Goal: Communication & Community: Answer question/provide support

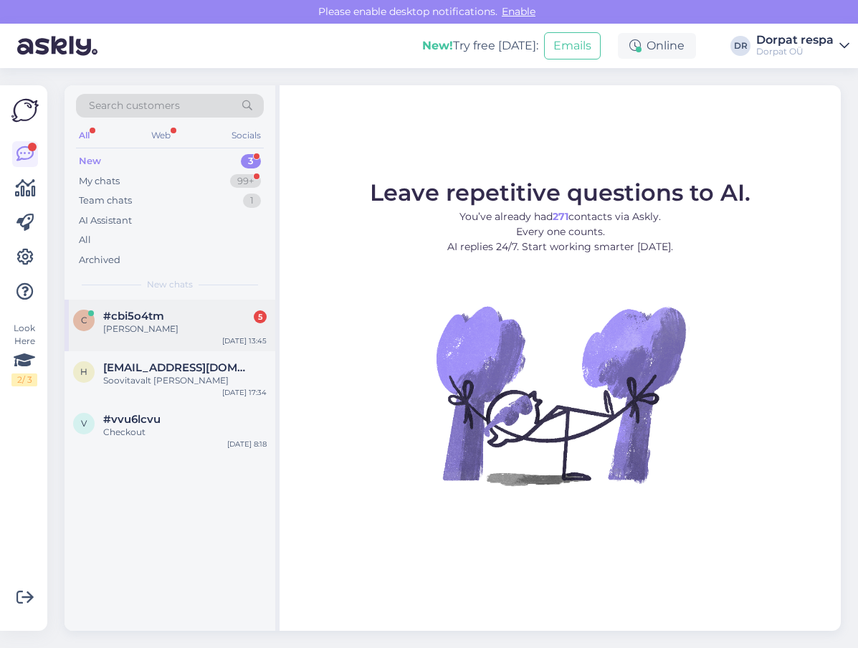
click at [182, 329] on div "[PERSON_NAME]" at bounding box center [184, 329] width 163 height 13
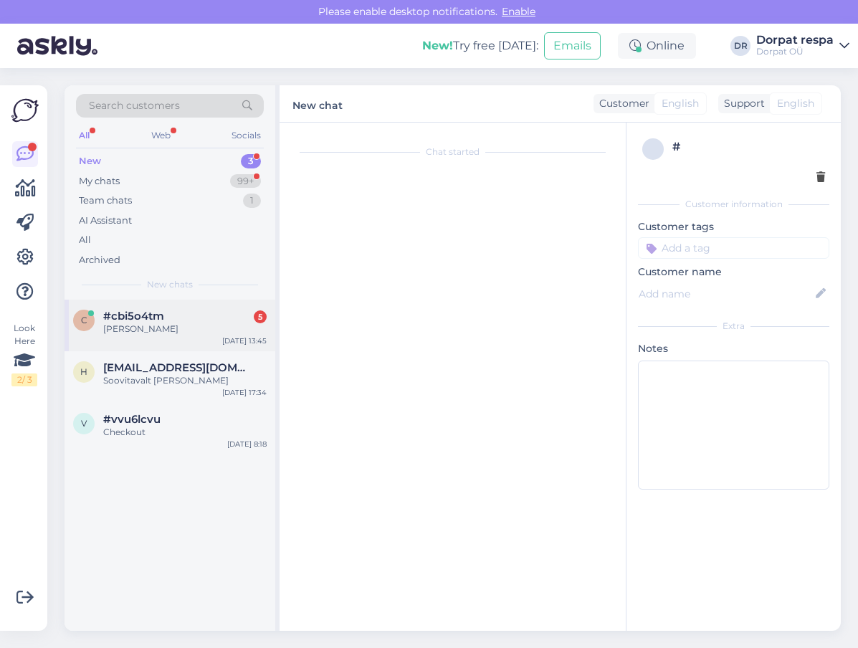
scroll to position [29, 0]
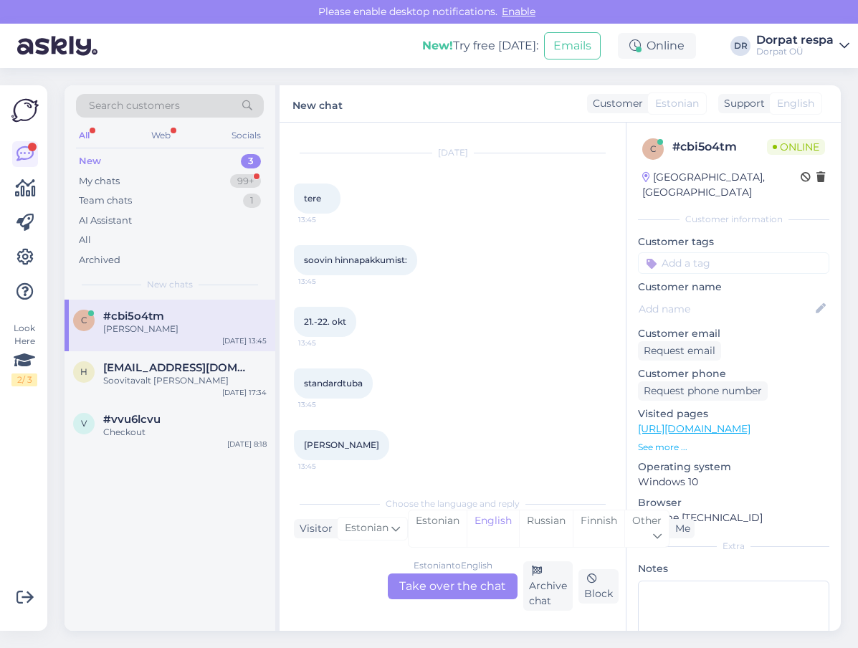
click at [480, 587] on div "Estonian to English Take over the chat" at bounding box center [453, 587] width 130 height 26
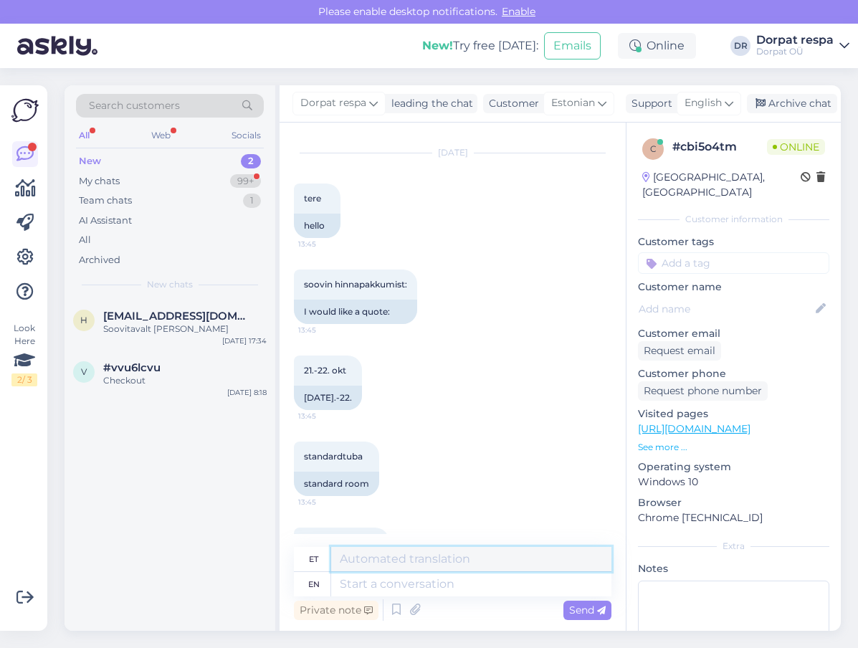
click at [380, 559] on textarea at bounding box center [471, 559] width 280 height 24
click at [345, 559] on textarea "tere!" at bounding box center [471, 559] width 280 height 24
click at [402, 561] on textarea "Tere!" at bounding box center [471, 559] width 280 height 24
click at [422, 563] on textarea "Tere! 21-22.08" at bounding box center [471, 559] width 280 height 24
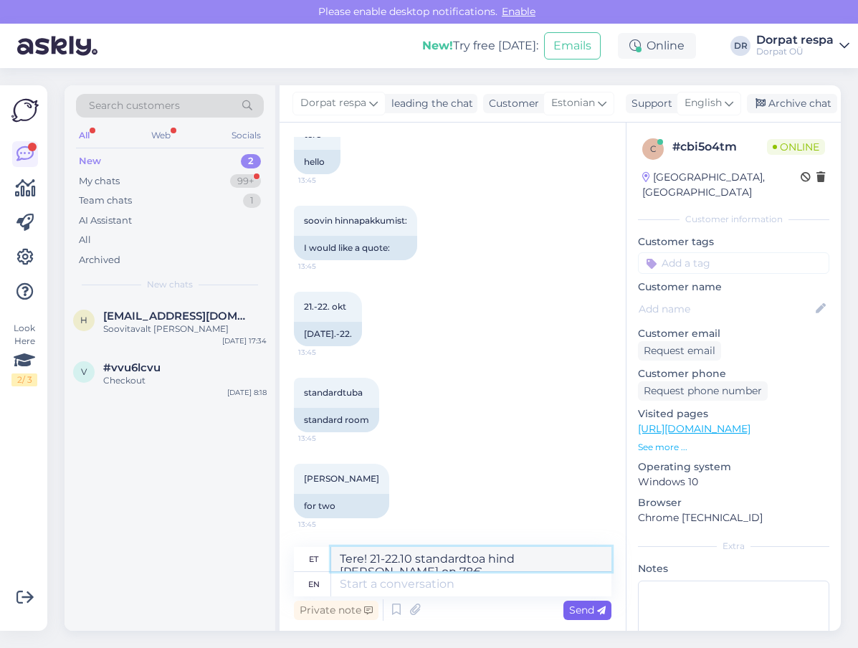
type textarea "Tere! 21-22.10 standardtoa hind [PERSON_NAME] on 78€."
click at [592, 612] on span "Send" at bounding box center [587, 610] width 37 height 13
click at [589, 610] on span "Send" at bounding box center [587, 610] width 37 height 13
drag, startPoint x: 338, startPoint y: 554, endPoint x: 616, endPoint y: 546, distance: 277.6
click at [616, 546] on div "Chat started Aug 12 2025 tere 13:45 hello soovin hinnapakkumist: 13:45 I would …" at bounding box center [453, 377] width 346 height 508
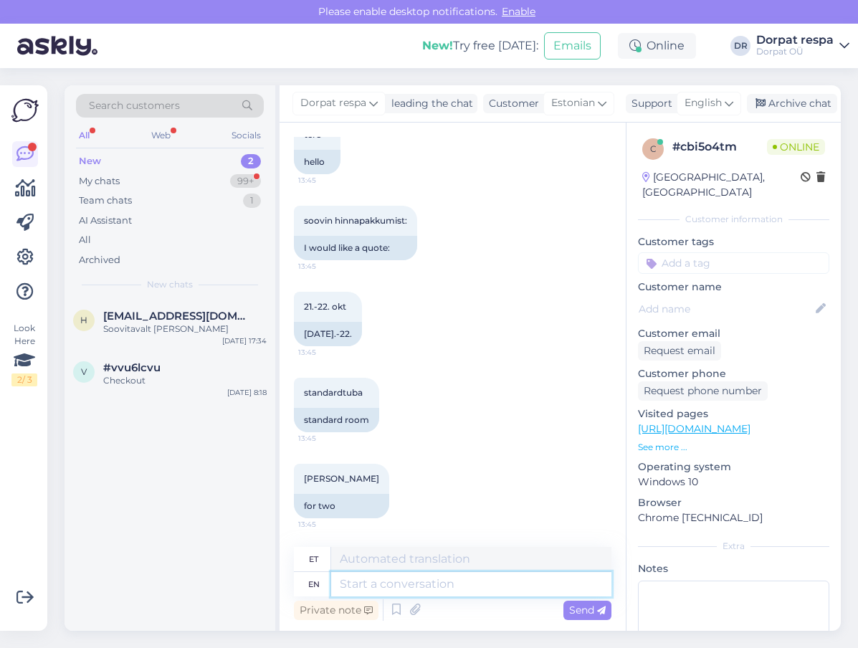
click at [502, 591] on textarea at bounding box center [471, 584] width 280 height 24
paste textarea "Tere! 21-22.10 standardtoa hind [PERSON_NAME] on 78€."
type textarea "Tere! 21-22.10 standardtoa hind [PERSON_NAME] on 78€."
type textarea "Tere! 21-22.10 standardtoa hind [PERSON_NAME] hinnaga 78€."
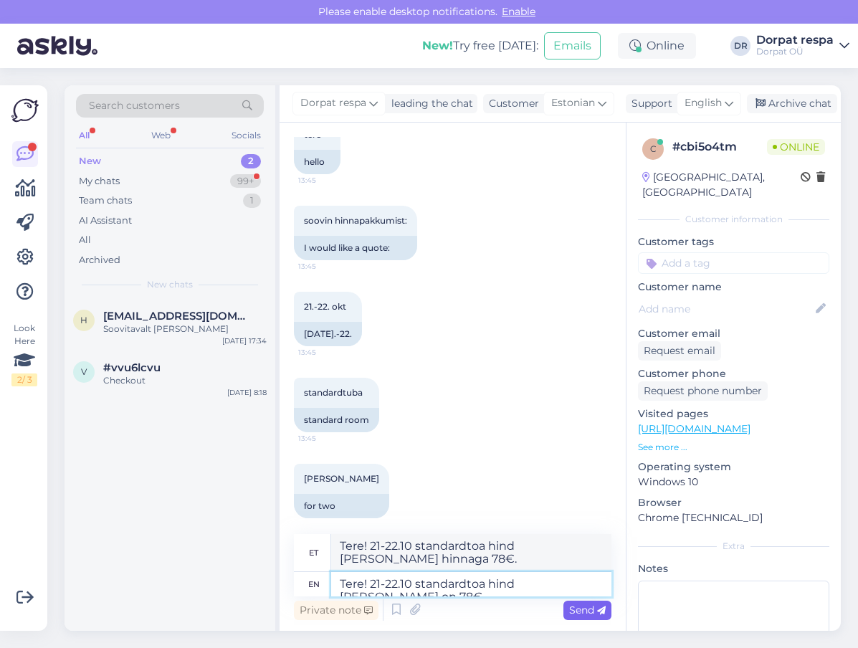
type textarea "Tere! 21-22.10 standardtoa hind [PERSON_NAME] on 78€."
click at [580, 602] on div "Send" at bounding box center [588, 610] width 48 height 19
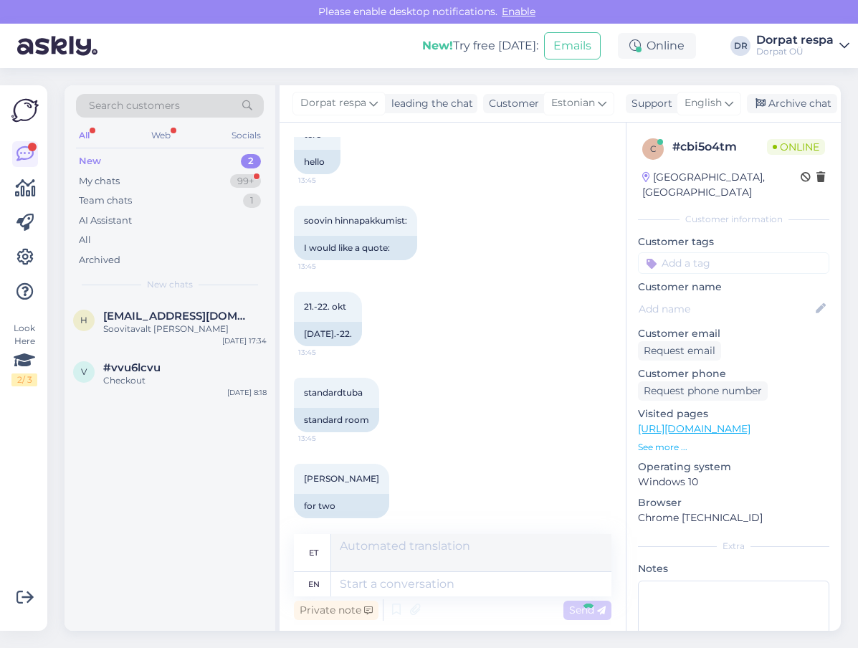
scroll to position [179, 0]
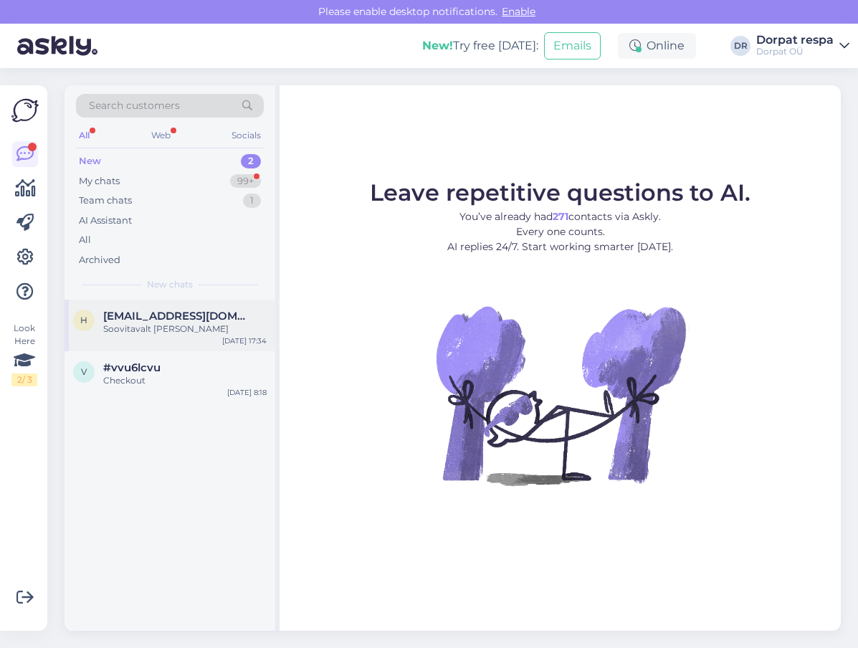
click at [156, 338] on div "h [EMAIL_ADDRESS][DOMAIN_NAME] Soovitavalt [PERSON_NAME] [DATE] 17:34" at bounding box center [170, 326] width 211 height 52
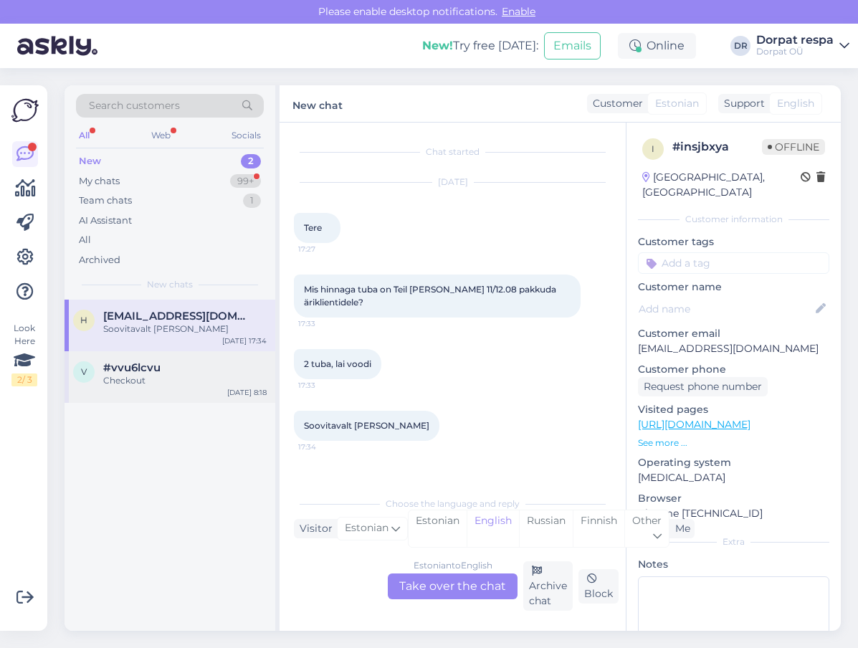
click at [174, 379] on div "Checkout" at bounding box center [184, 380] width 163 height 13
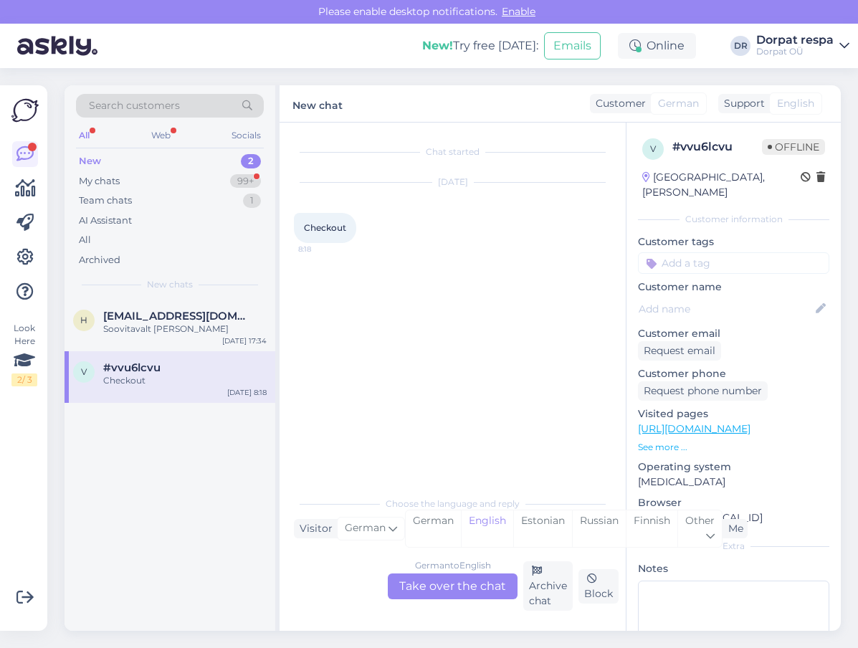
click at [129, 158] on div "New 2" at bounding box center [170, 161] width 188 height 20
click at [159, 181] on div "My chats 99+" at bounding box center [170, 181] width 188 height 20
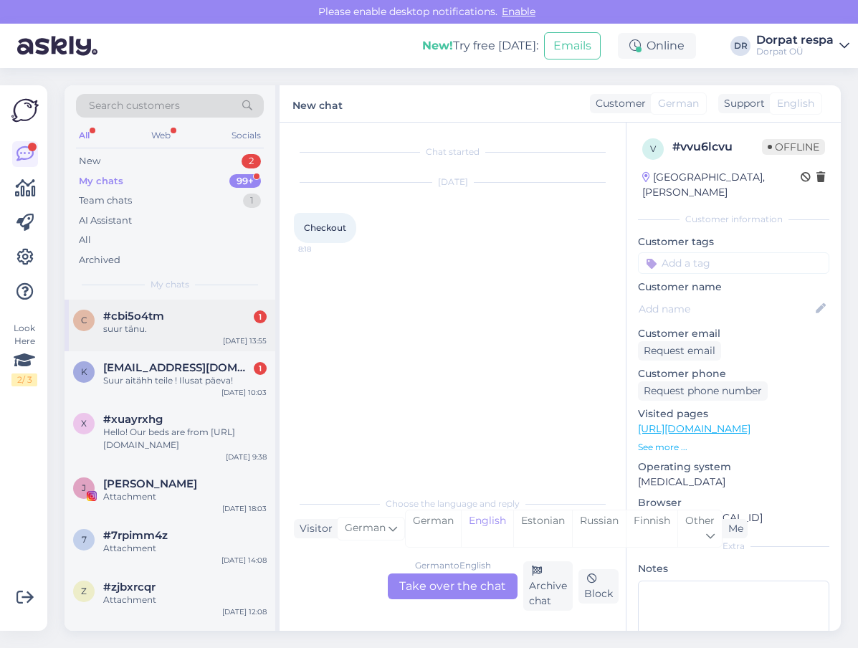
click at [163, 315] on span "#cbi5o4tm" at bounding box center [133, 316] width 61 height 13
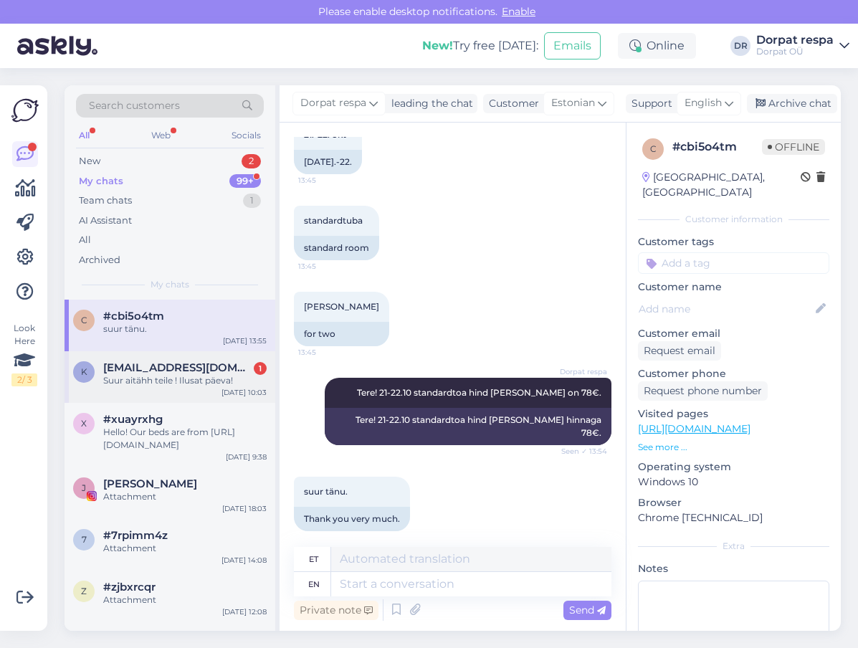
click at [174, 371] on span "[EMAIL_ADDRESS][DOMAIN_NAME]" at bounding box center [177, 367] width 149 height 13
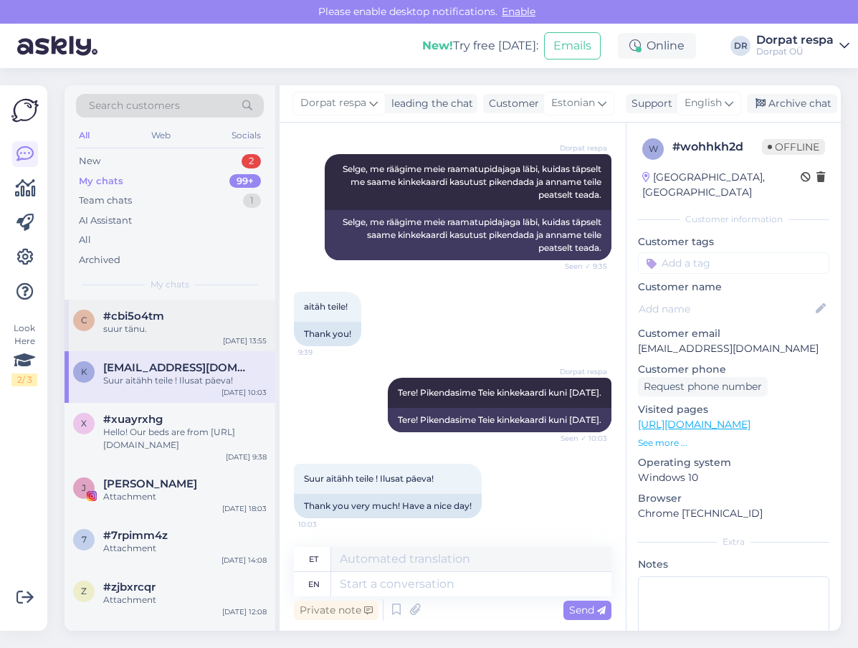
click at [139, 324] on div "suur tänu." at bounding box center [184, 329] width 163 height 13
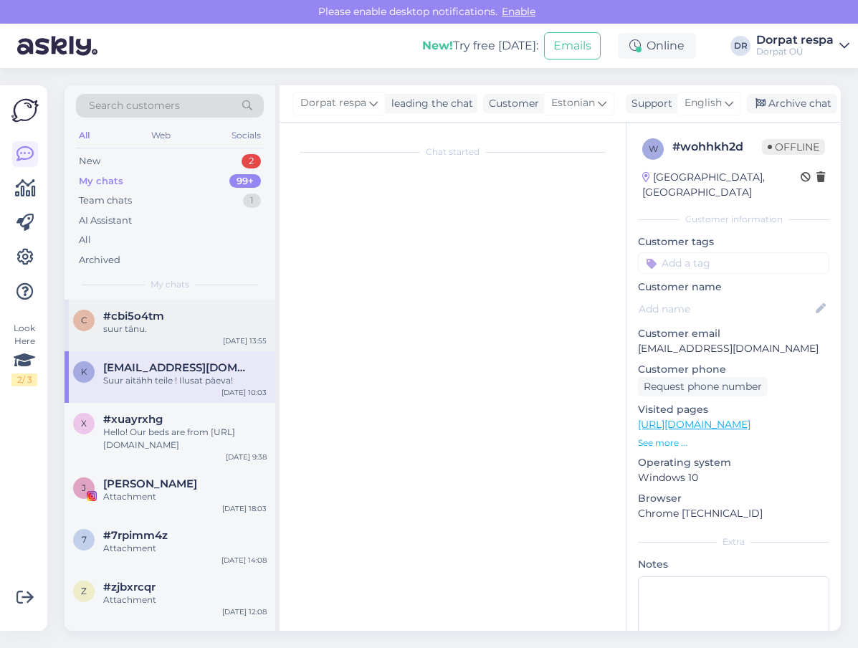
scroll to position [265, 0]
